Goal: Task Accomplishment & Management: Complete application form

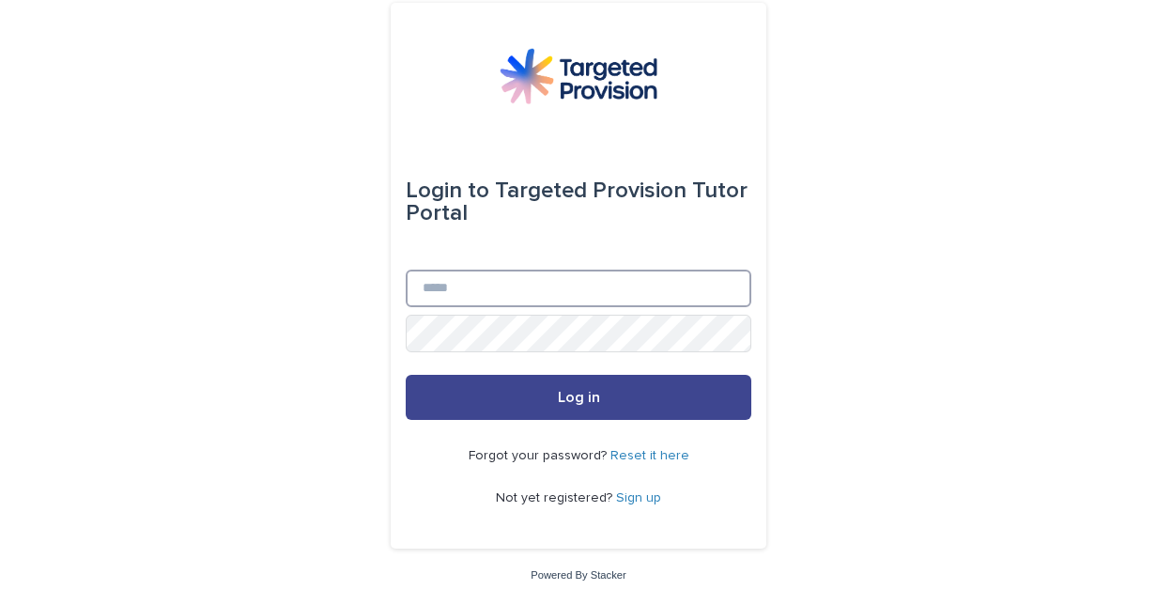
type input "**********"
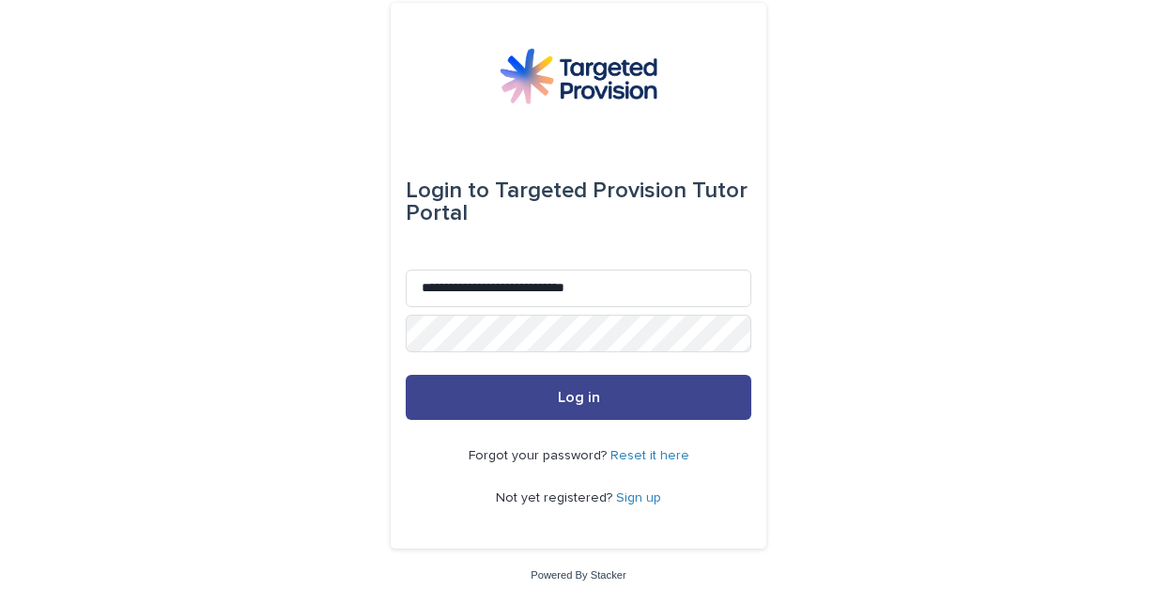
click at [594, 391] on span "Log in" at bounding box center [579, 397] width 42 height 15
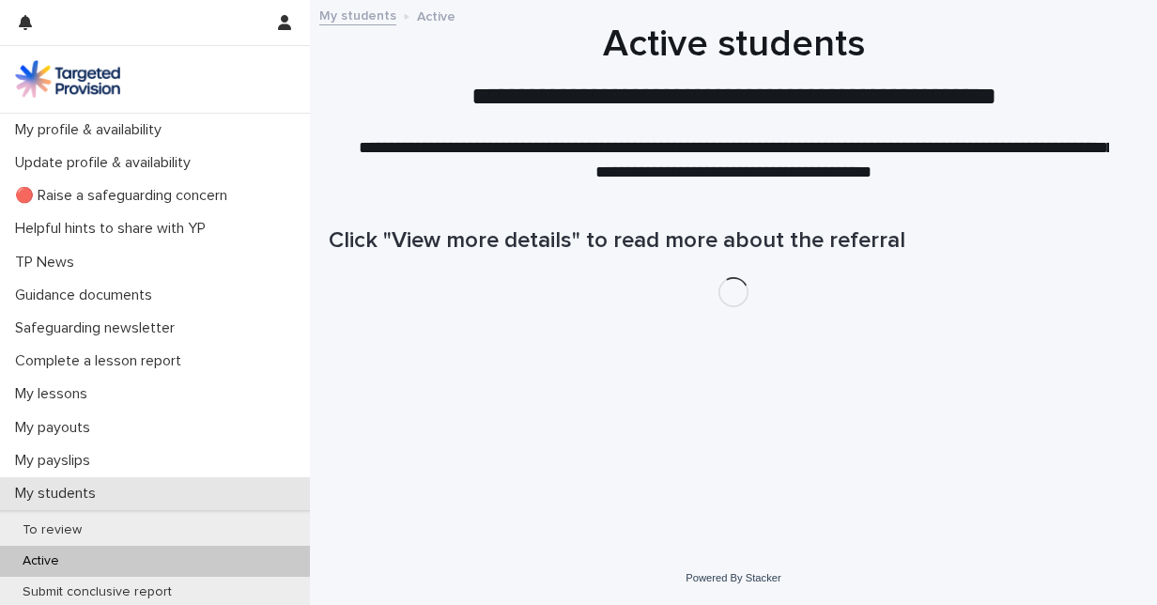
click at [86, 502] on p "My students" at bounding box center [59, 494] width 103 height 18
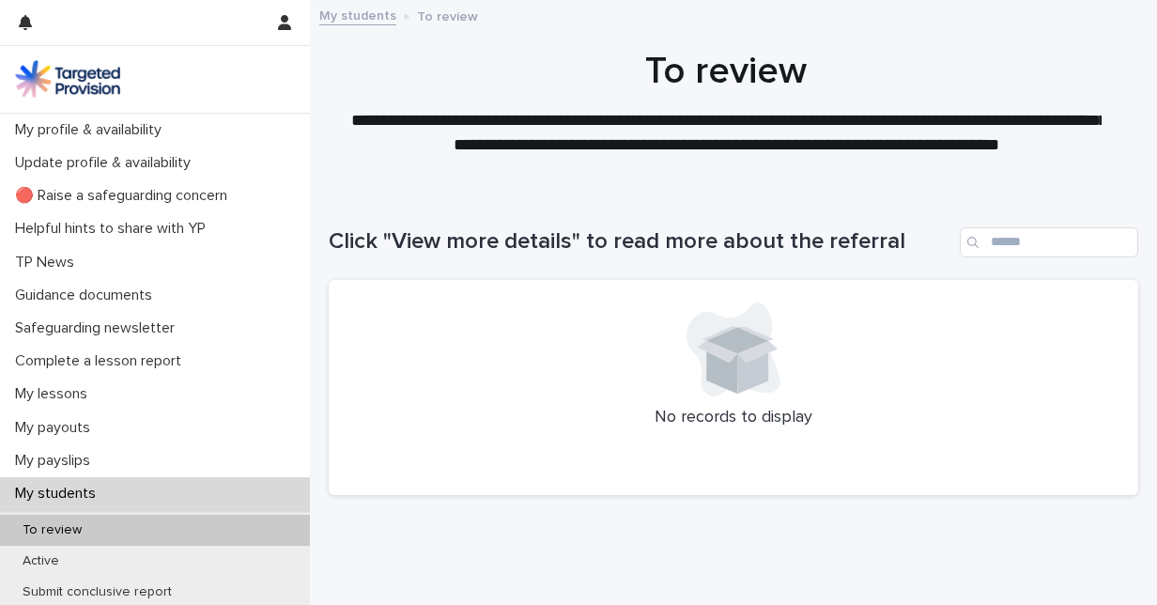
scroll to position [53, 0]
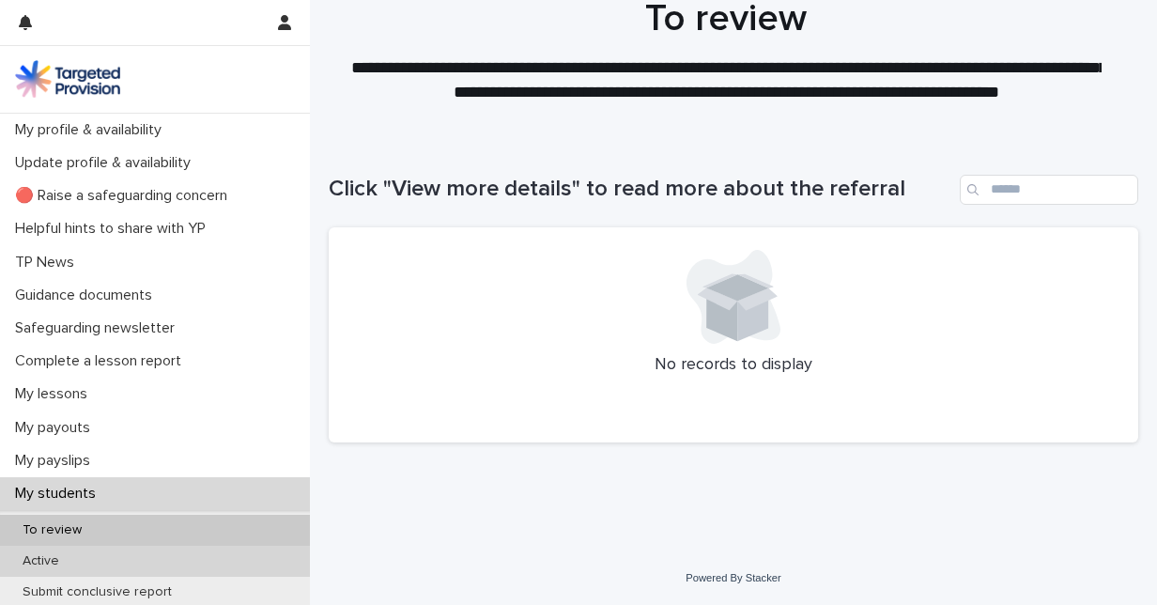
click at [160, 547] on div "Active" at bounding box center [155, 561] width 310 height 31
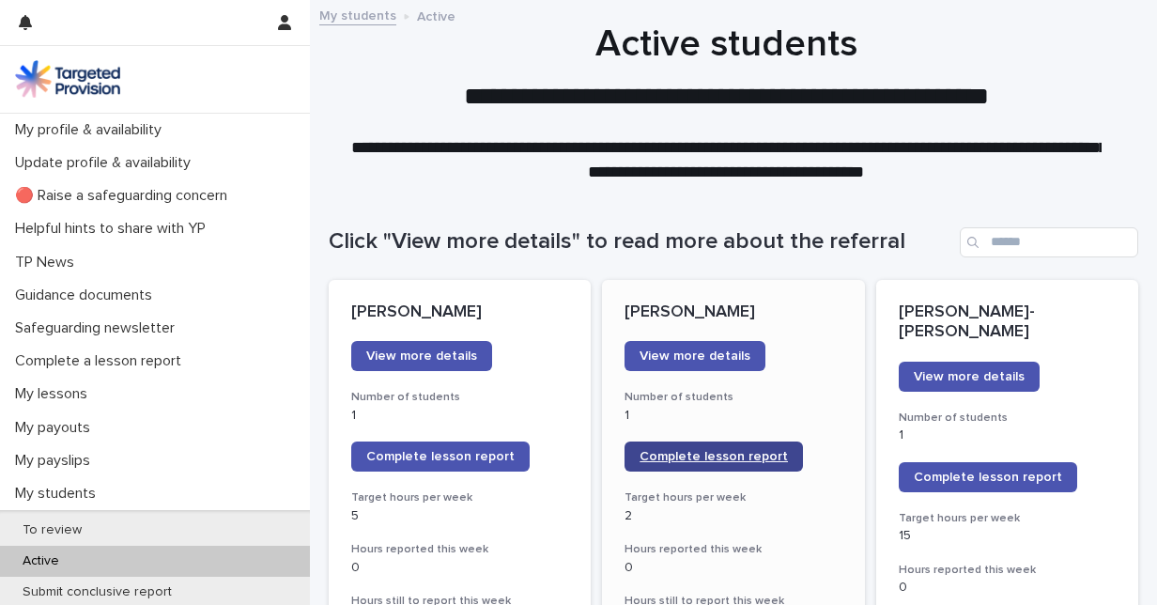
click at [745, 452] on span "Complete lesson report" at bounding box center [714, 456] width 148 height 13
